Goal: Task Accomplishment & Management: Manage account settings

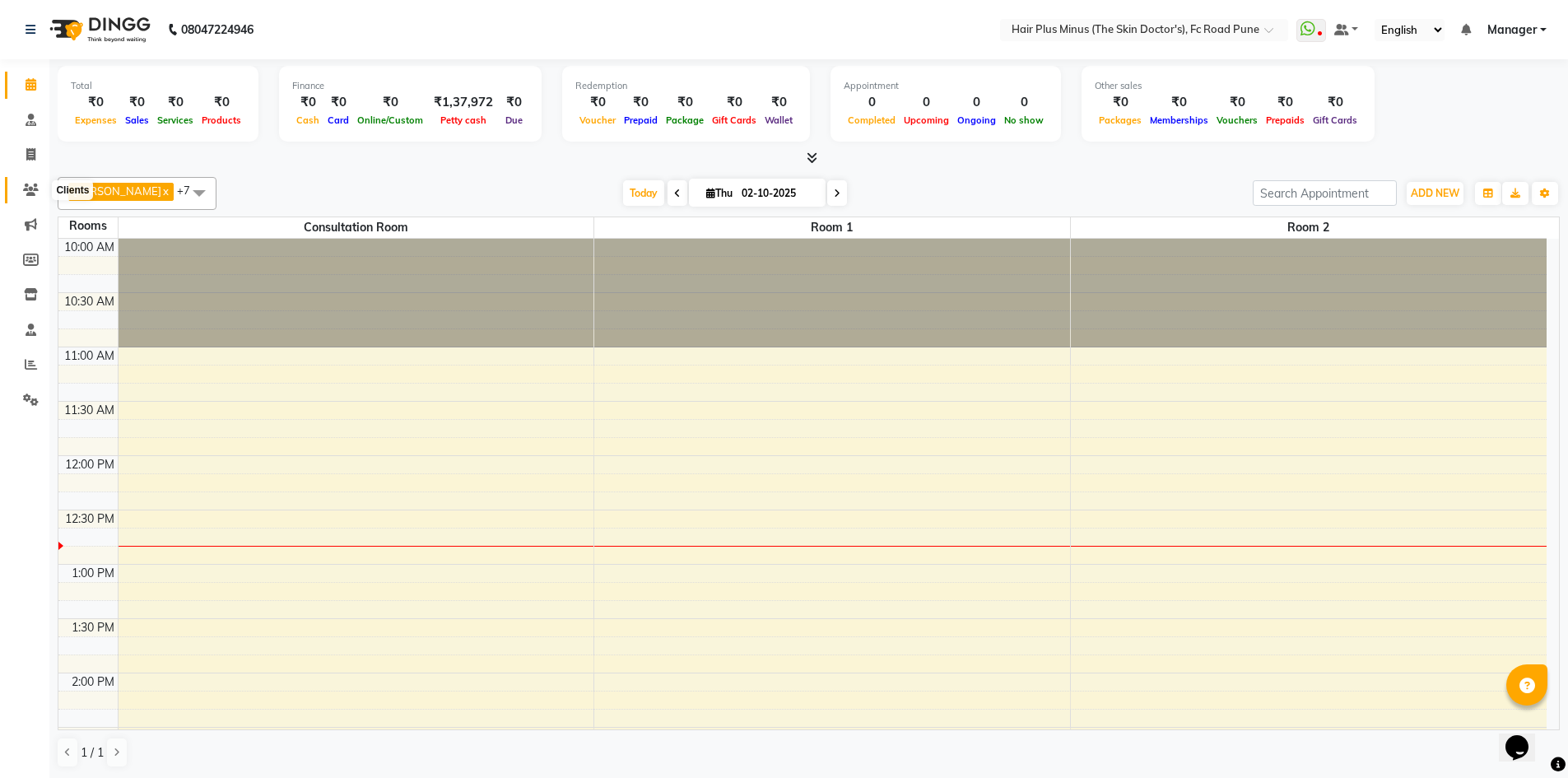
click at [36, 190] on icon at bounding box center [31, 189] width 15 height 12
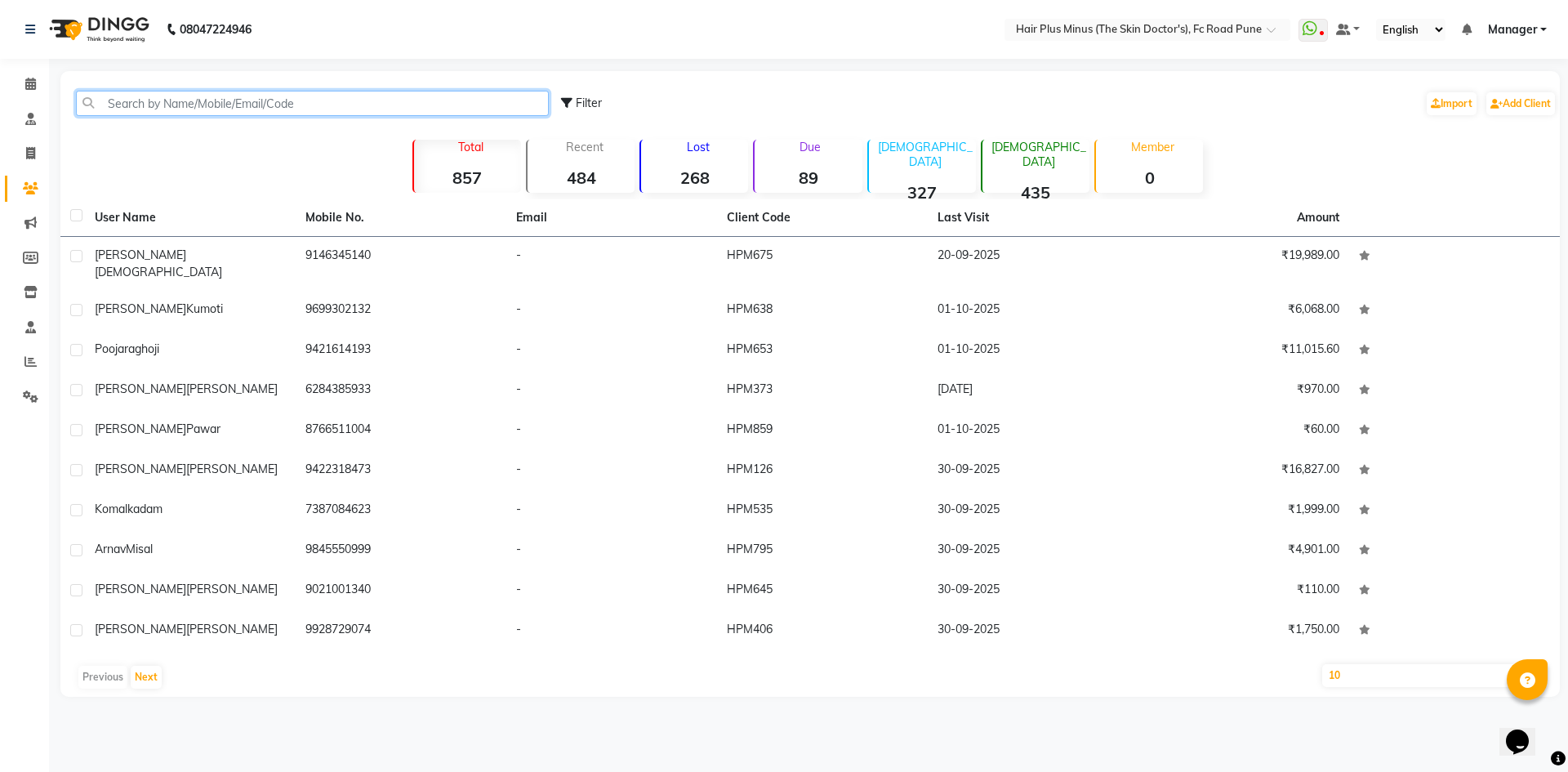
click at [325, 96] on input "text" at bounding box center [313, 103] width 473 height 26
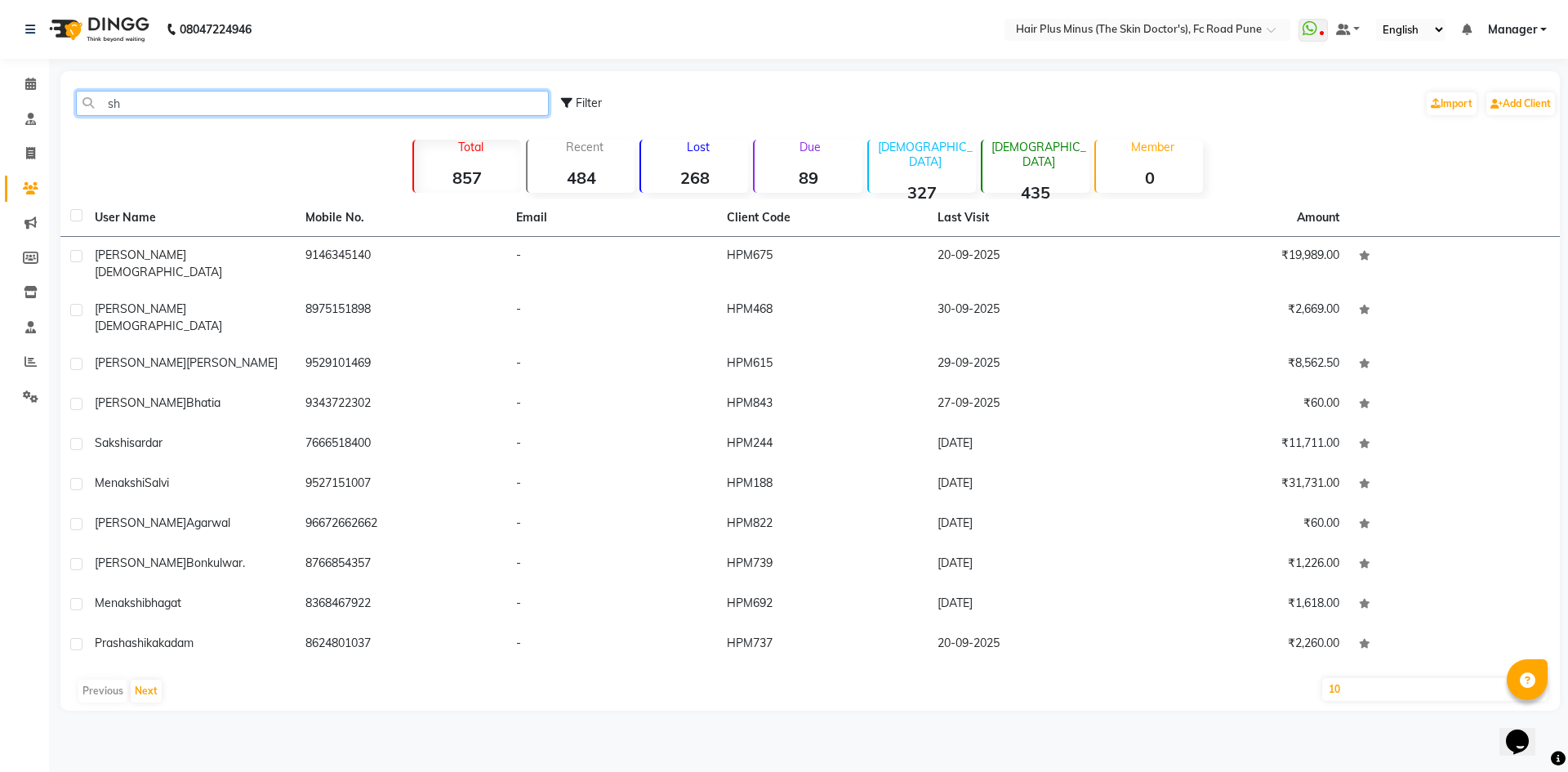
type input "s"
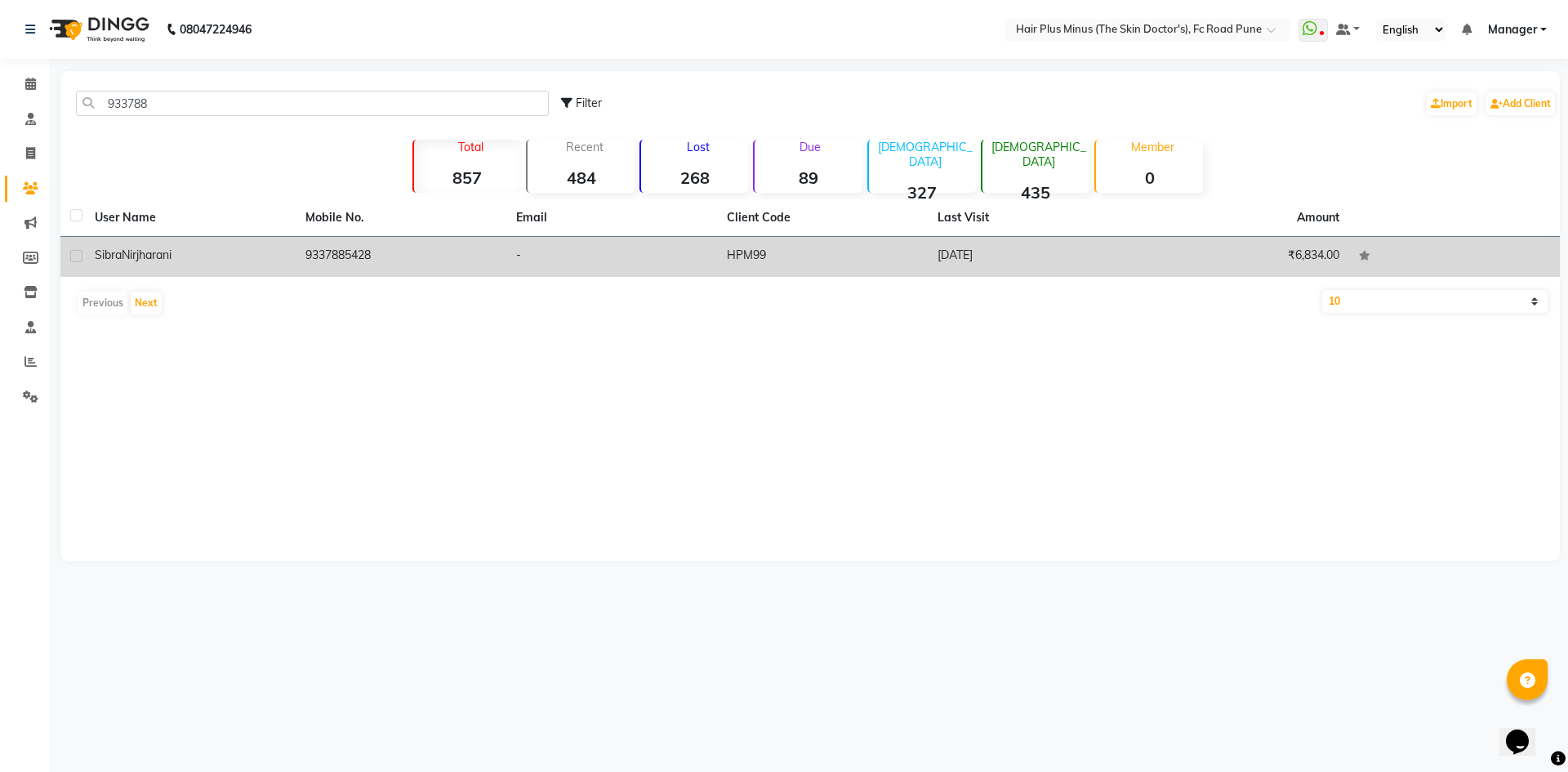
click at [152, 251] on span "Nirjharani" at bounding box center [147, 254] width 50 height 15
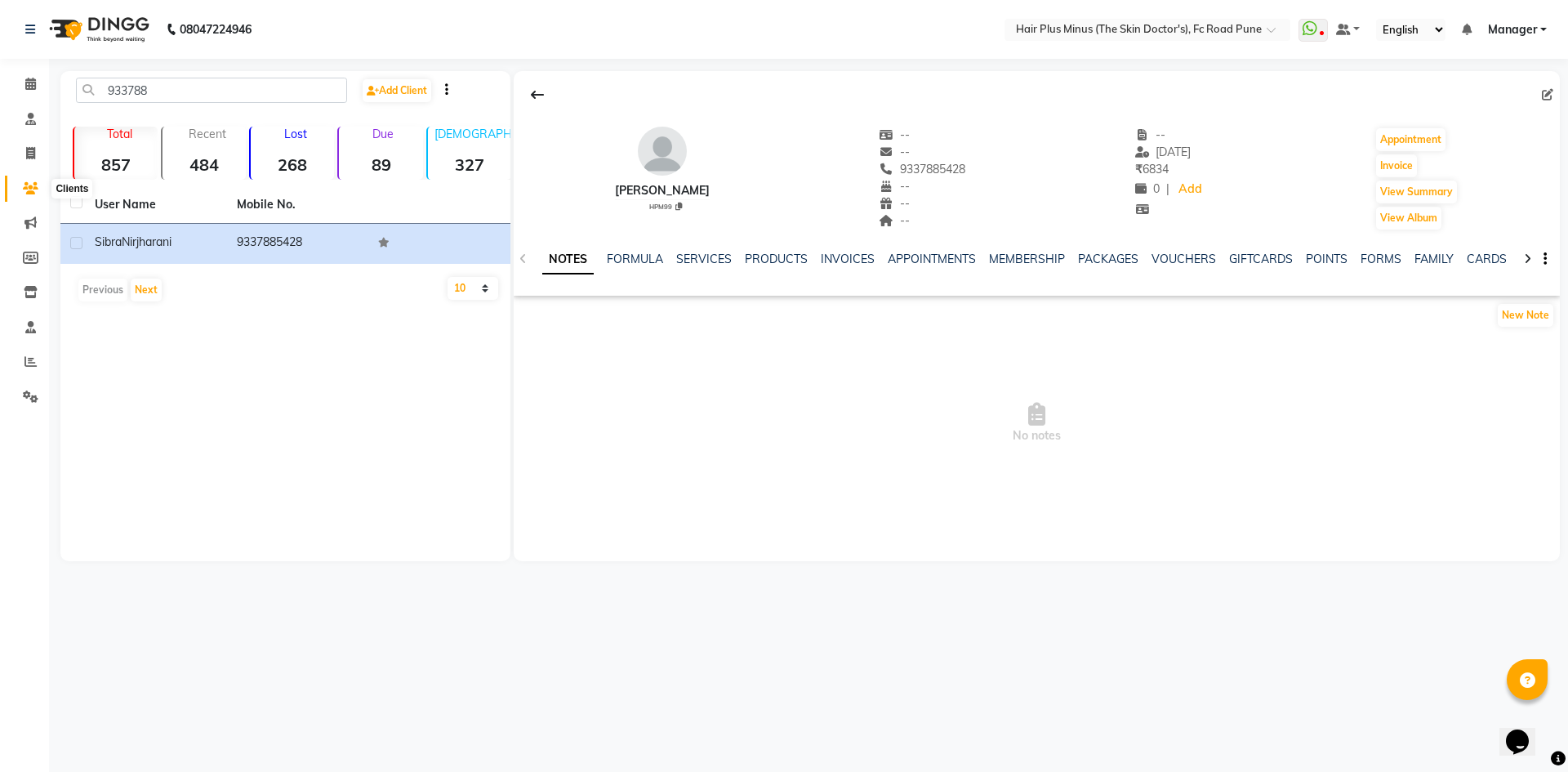
click at [31, 187] on icon at bounding box center [31, 188] width 15 height 12
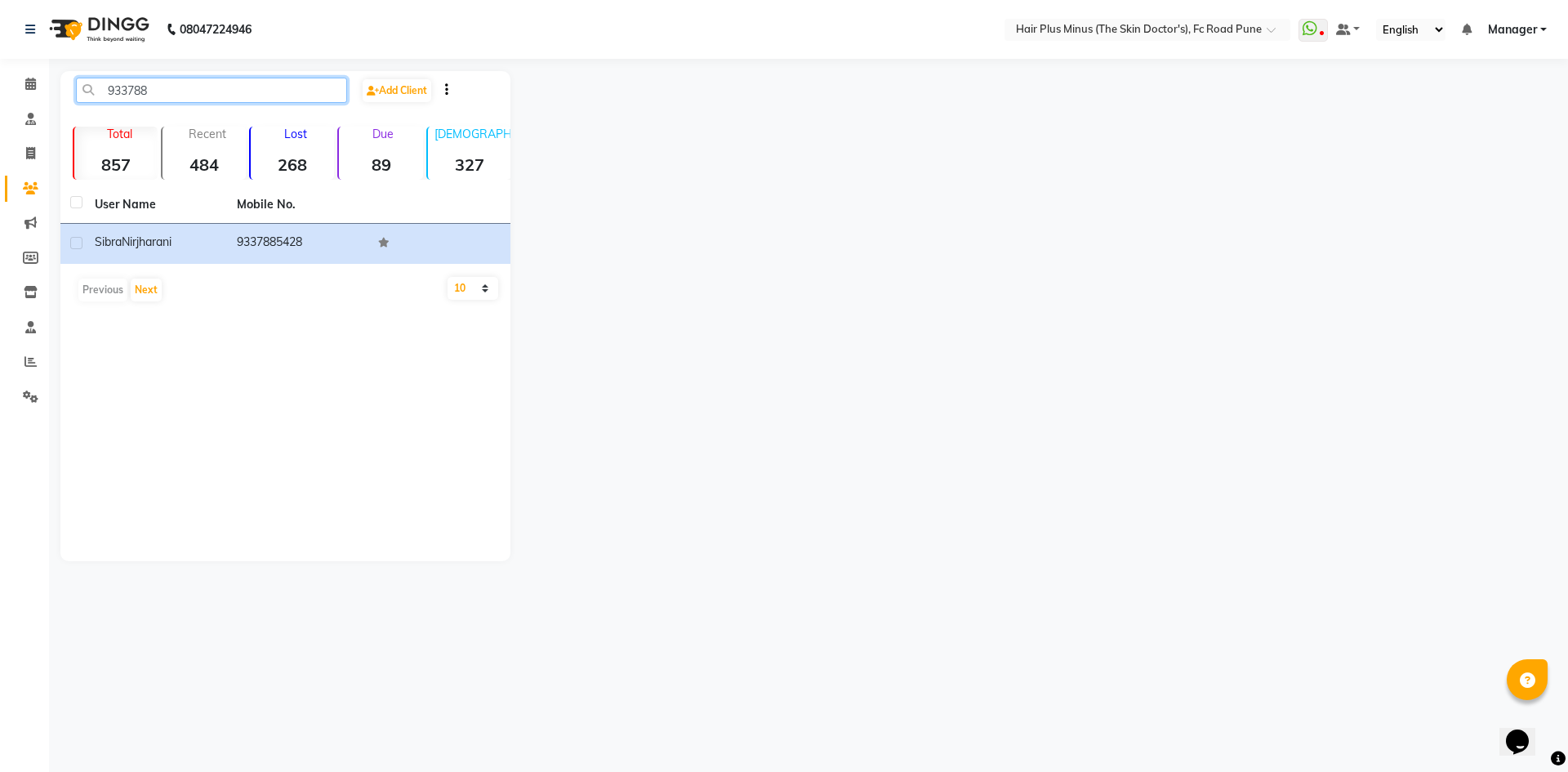
click at [165, 90] on input "933788" at bounding box center [212, 91] width 272 height 26
type input "9"
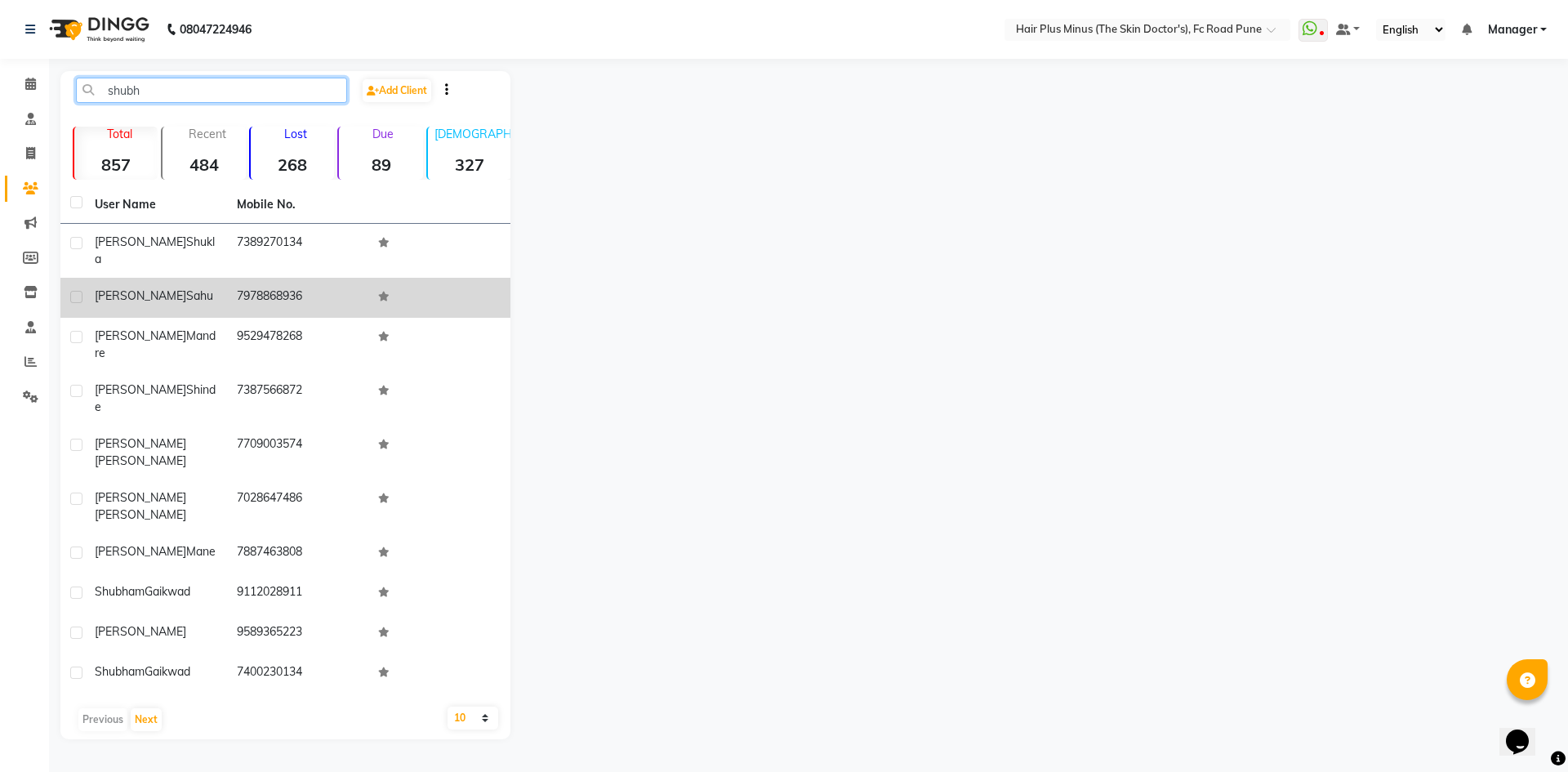
type input "shubh"
click at [196, 291] on td "[PERSON_NAME]" at bounding box center [155, 297] width 142 height 40
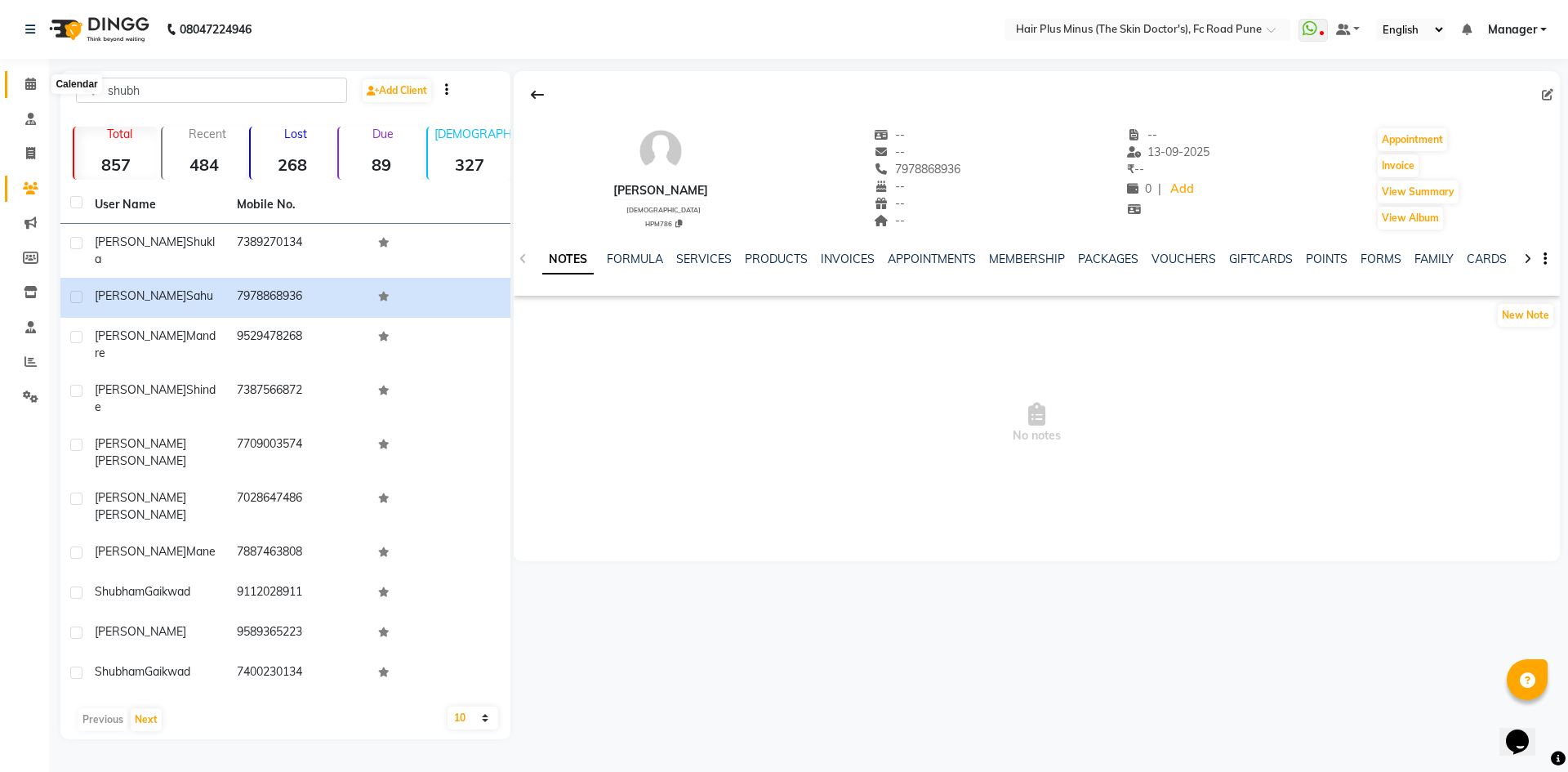
click at [32, 81] on icon at bounding box center [31, 84] width 10 height 12
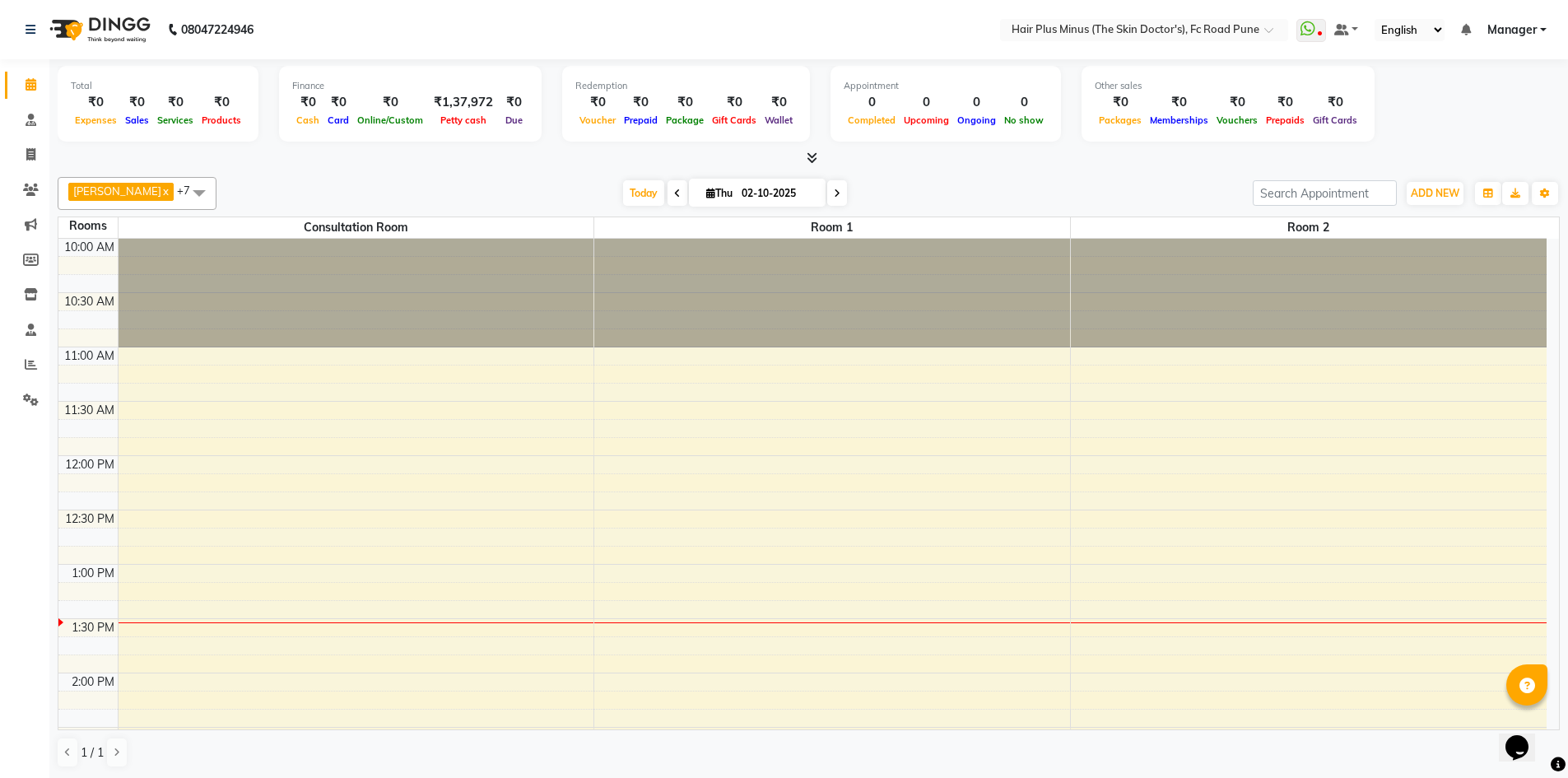
scroll to position [327, 0]
